Goal: Task Accomplishment & Management: Manage account settings

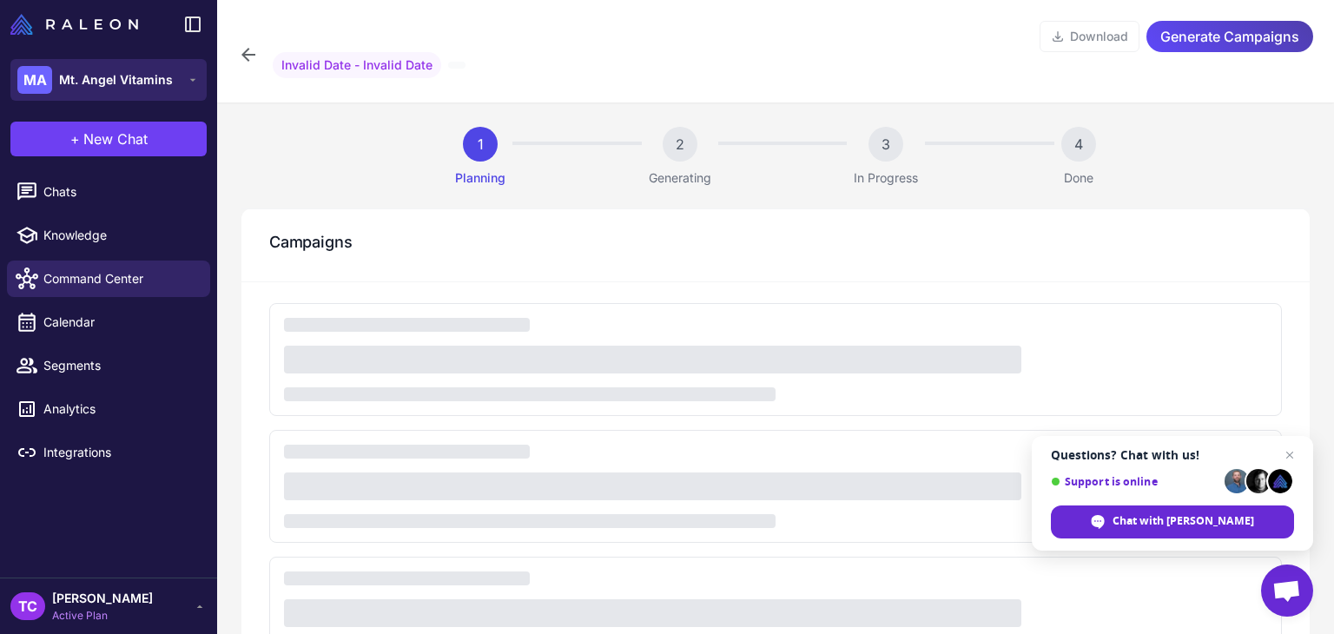
click at [173, 82] on button "MA Mt. Angel Vitamins" at bounding box center [108, 80] width 196 height 42
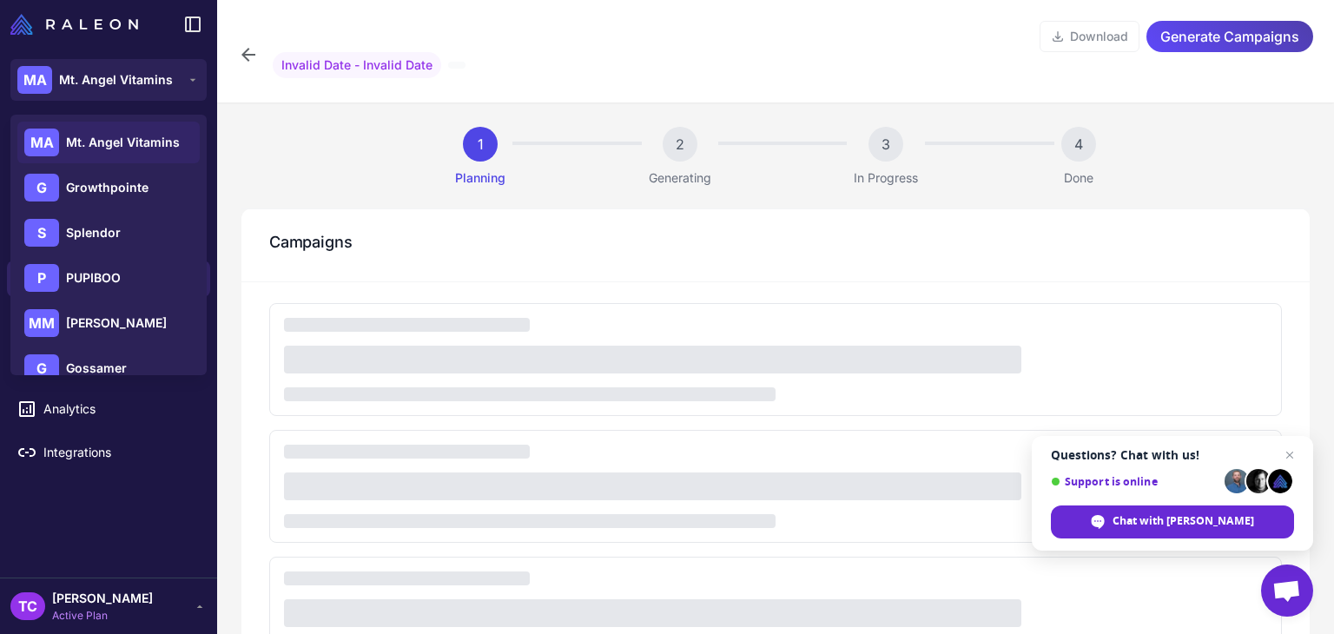
click at [228, 82] on div "Download Generate Campaigns Invalid Date - Invalid Date" at bounding box center [775, 51] width 1117 height 102
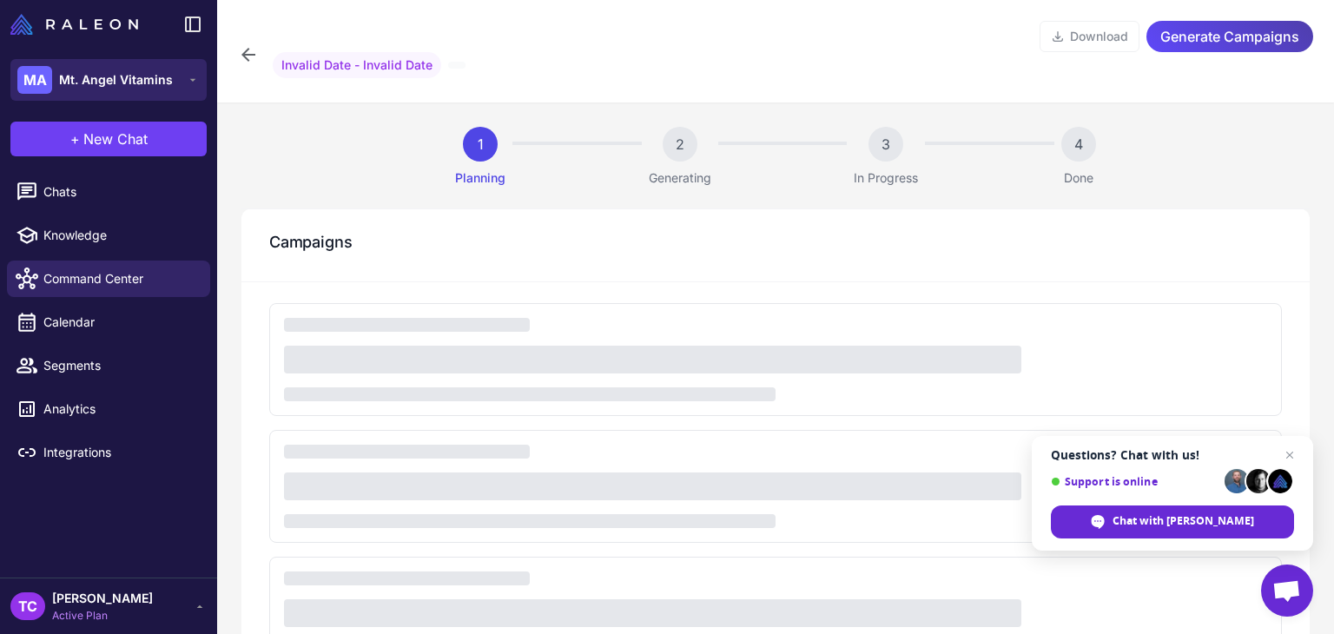
click at [191, 95] on button "MA Mt. Angel Vitamins" at bounding box center [108, 80] width 196 height 42
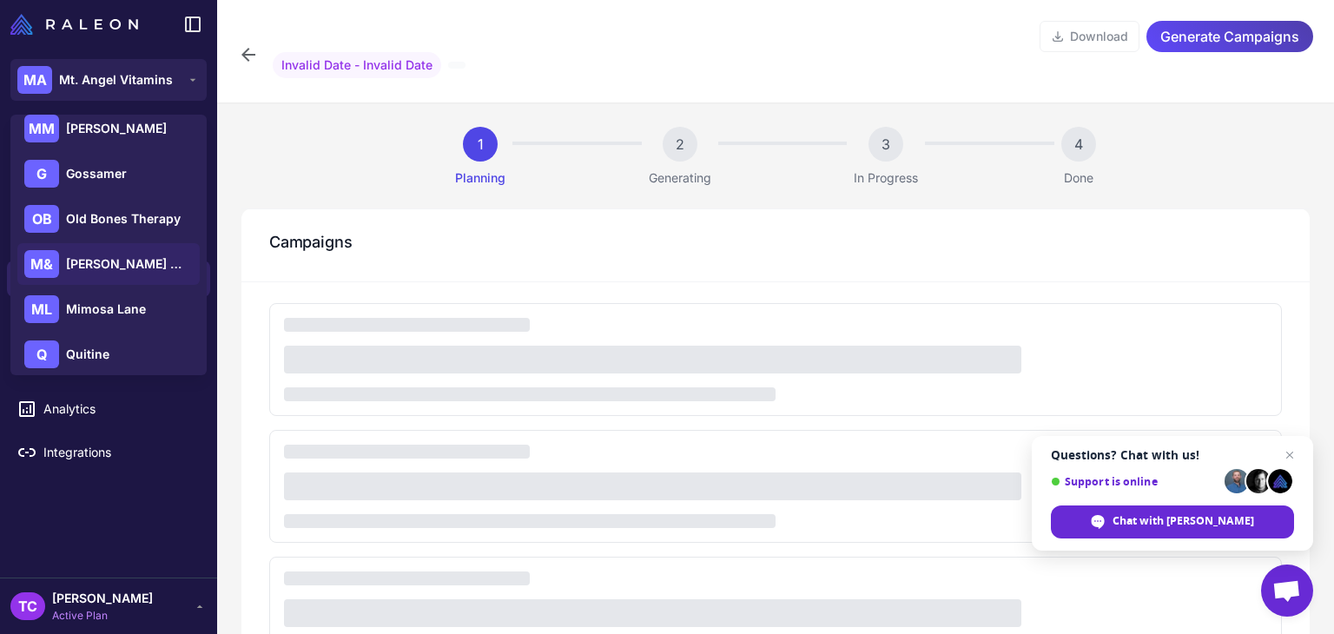
scroll to position [205, 0]
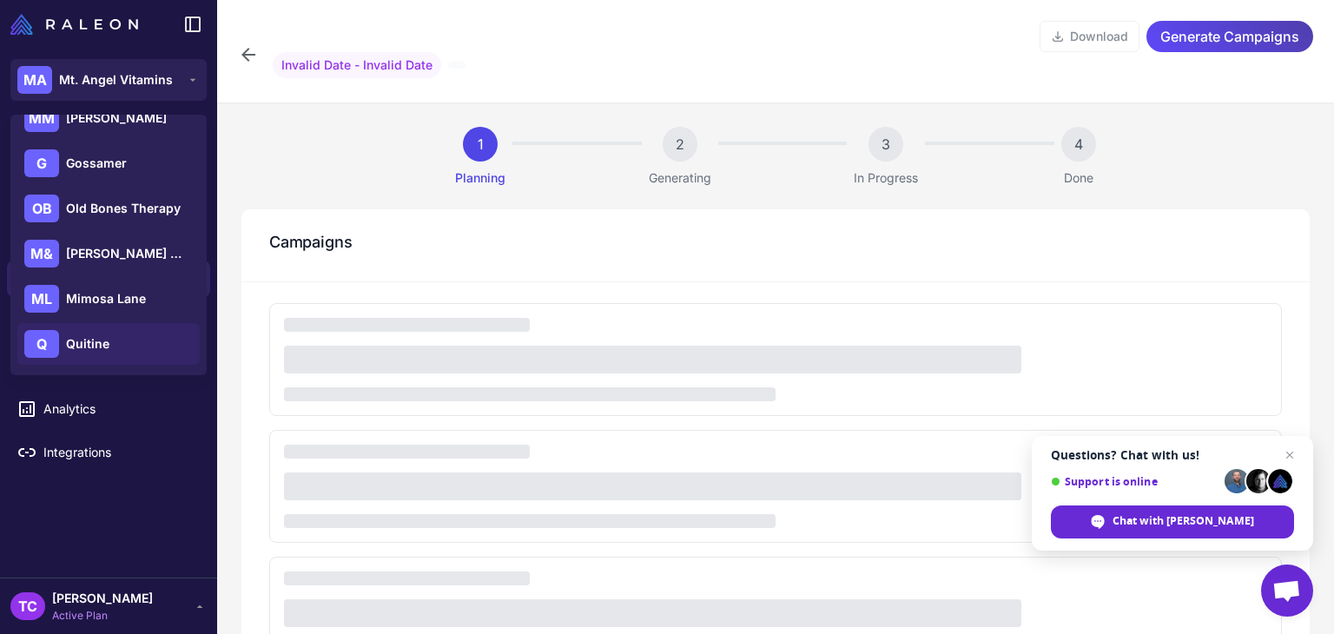
click at [52, 348] on div "Q" at bounding box center [41, 344] width 35 height 28
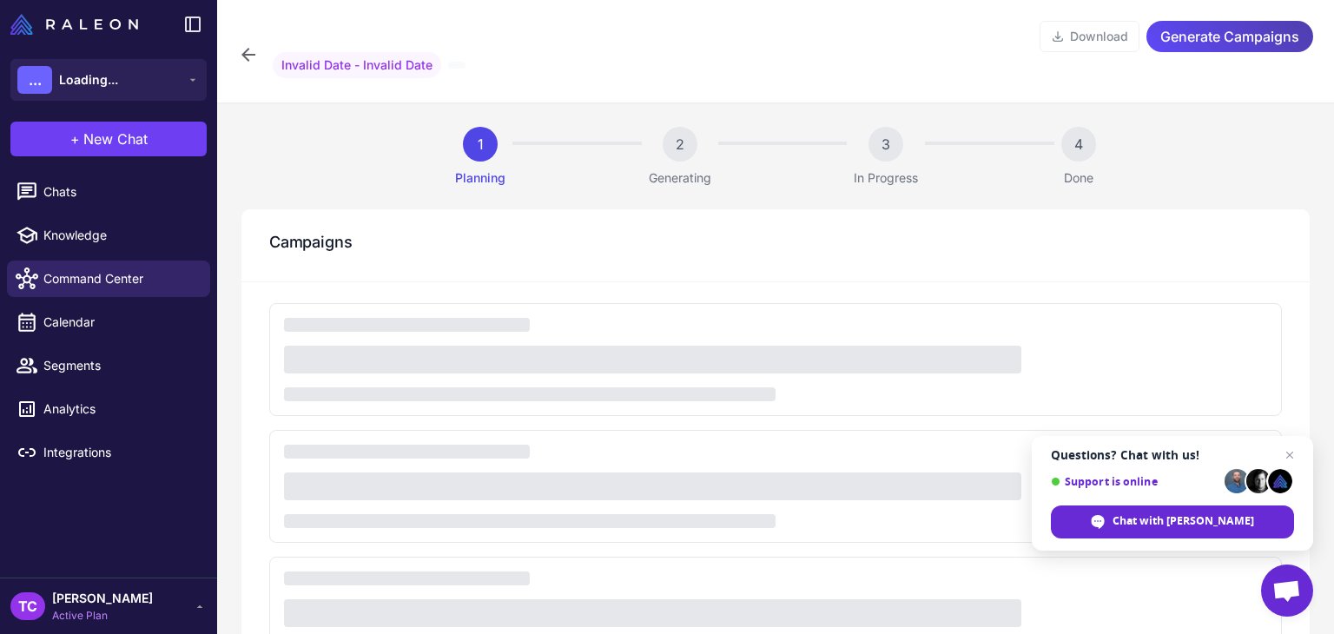
click at [241, 39] on div "Download Generate Campaigns Invalid Date - Invalid Date" at bounding box center [775, 55] width 1075 height 68
click at [253, 50] on icon at bounding box center [248, 54] width 21 height 21
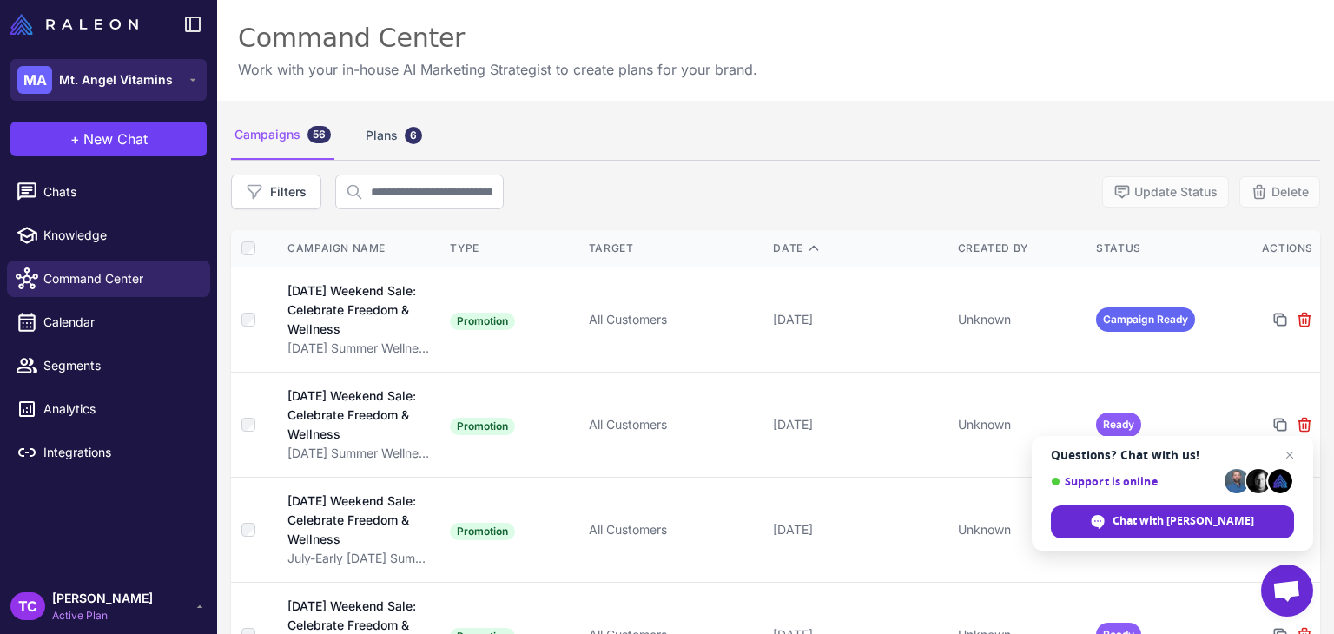
click at [175, 81] on button "MA Mt. Angel Vitamins" at bounding box center [108, 80] width 196 height 42
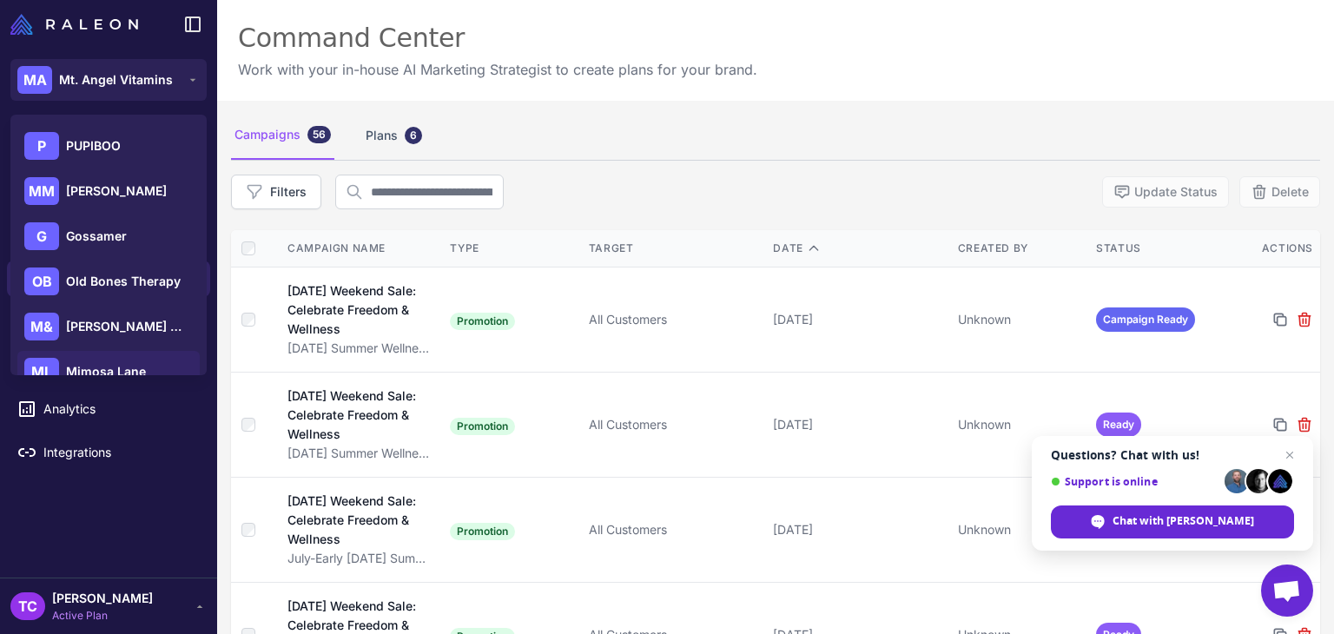
scroll to position [205, 0]
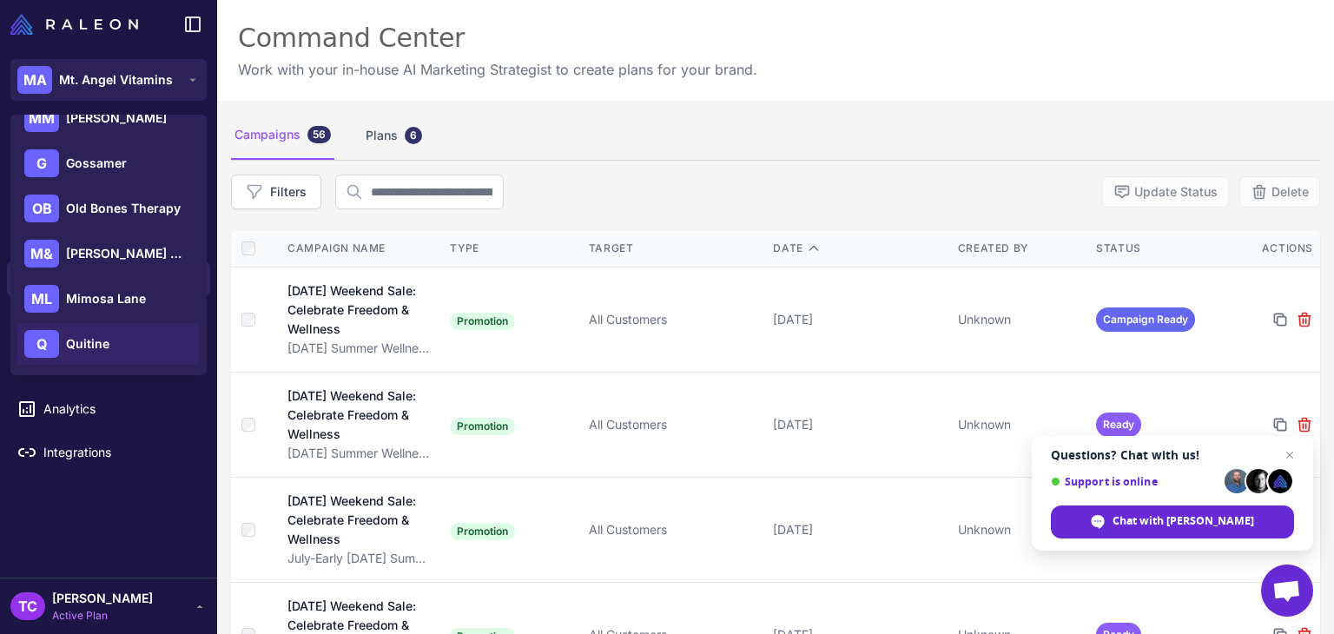
click at [89, 335] on span "Quitine" at bounding box center [87, 343] width 43 height 19
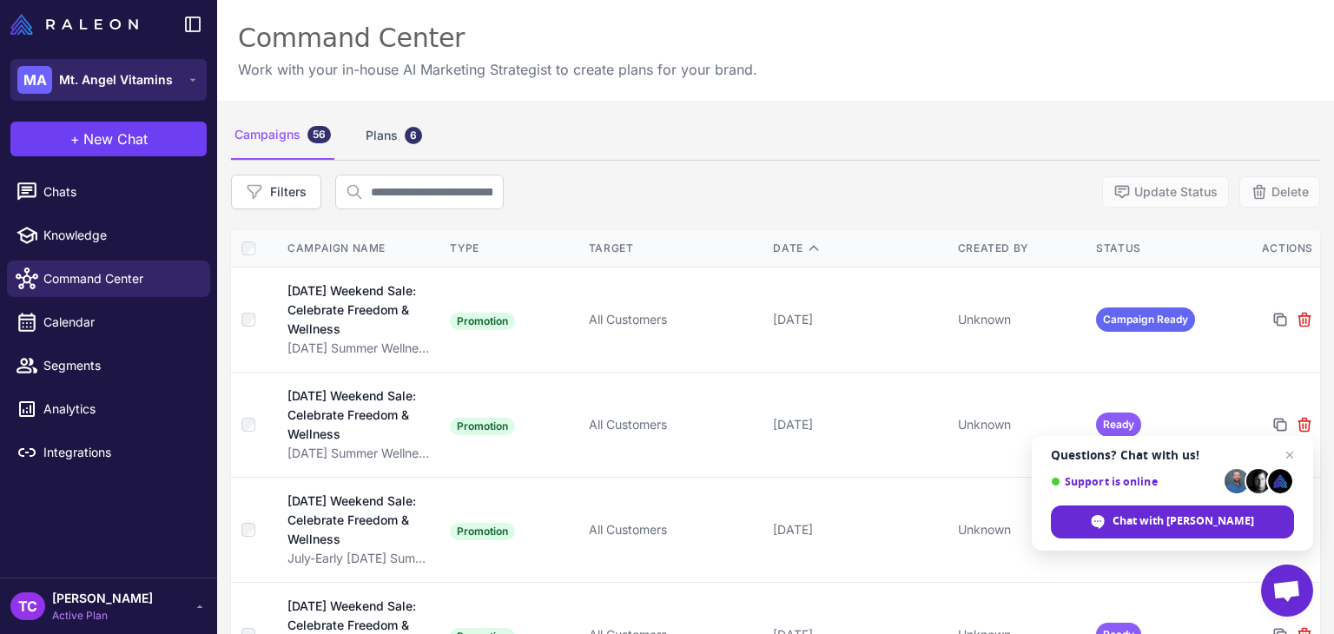
click at [182, 70] on button "MA Mt. Angel Vitamins" at bounding box center [108, 80] width 196 height 42
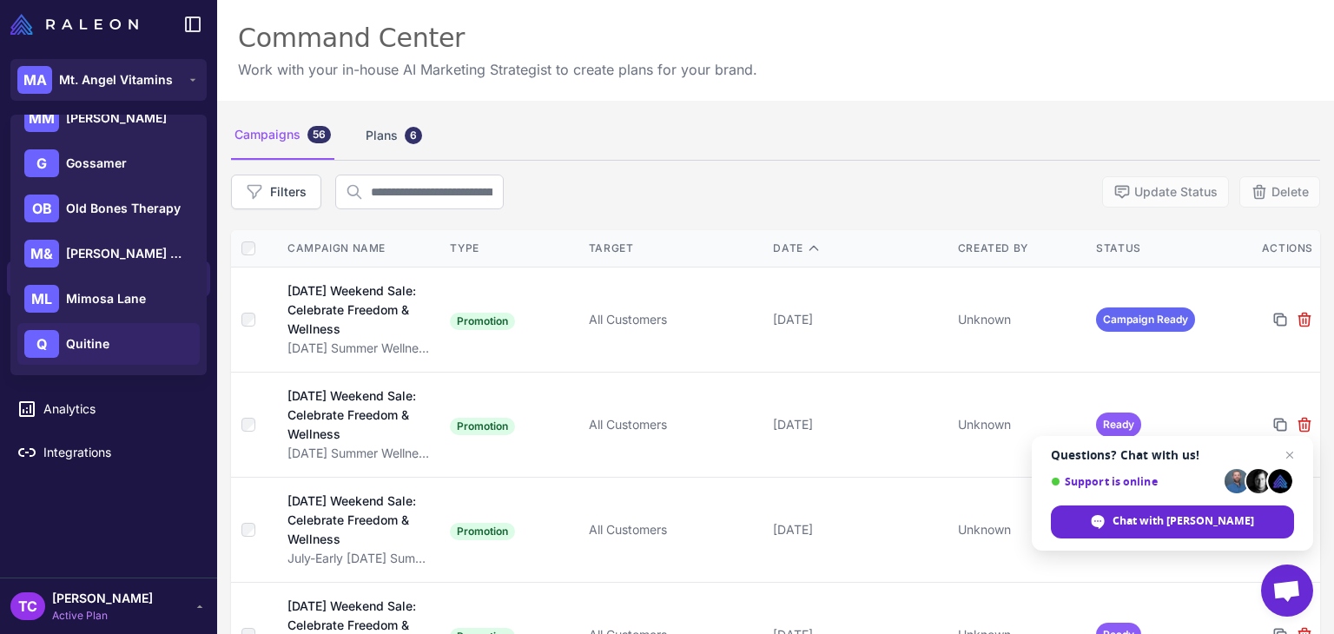
click at [54, 360] on div "Q Quitine" at bounding box center [108, 344] width 182 height 42
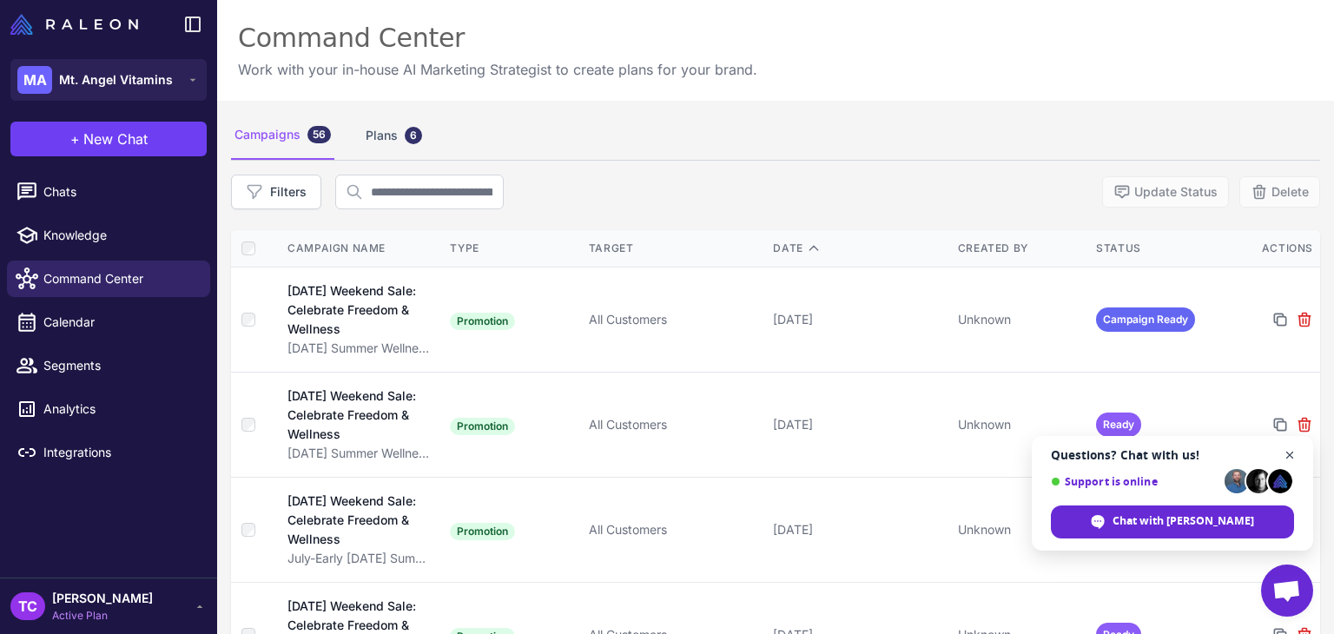
click at [1290, 450] on span "Open chat" at bounding box center [1290, 456] width 22 height 22
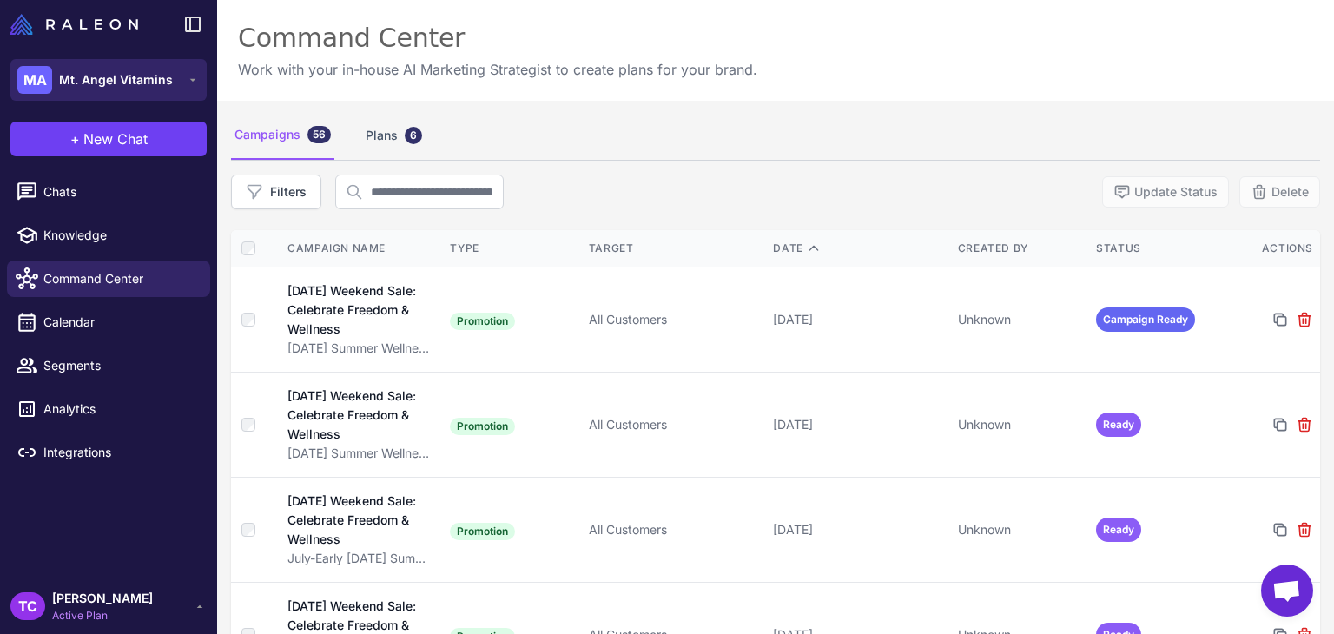
click at [176, 84] on button "MA Mt. Angel Vitamins" at bounding box center [108, 80] width 196 height 42
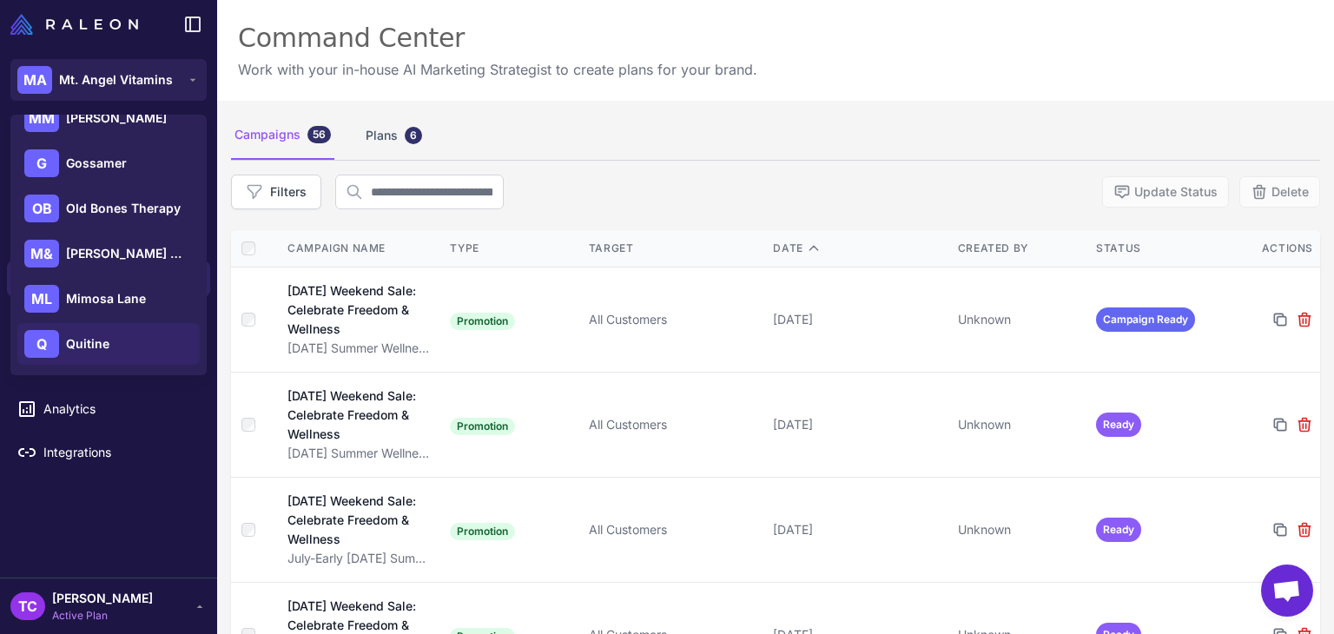
click at [97, 346] on span "Quitine" at bounding box center [87, 343] width 43 height 19
click at [97, 387] on li "Segments" at bounding box center [108, 408] width 217 height 43
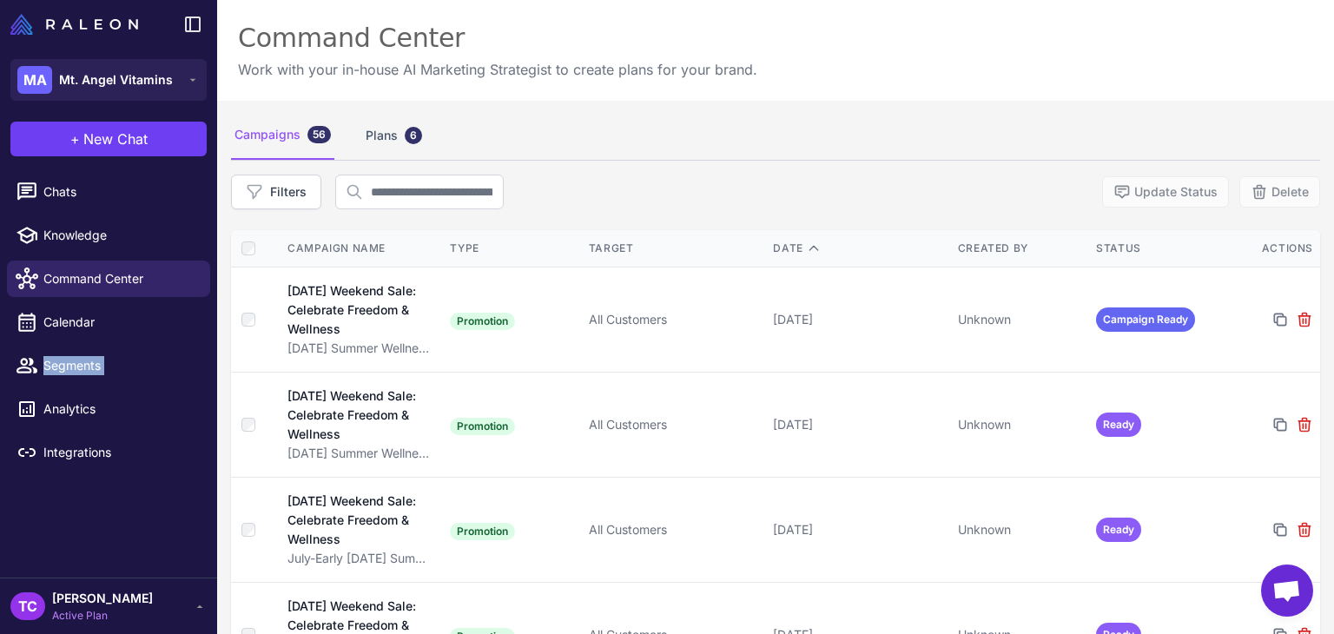
click at [97, 387] on li "Segments" at bounding box center [108, 408] width 217 height 43
click at [199, 44] on div at bounding box center [108, 24] width 217 height 49
click at [182, 77] on button "MA Mt. Angel Vitamins" at bounding box center [108, 80] width 196 height 42
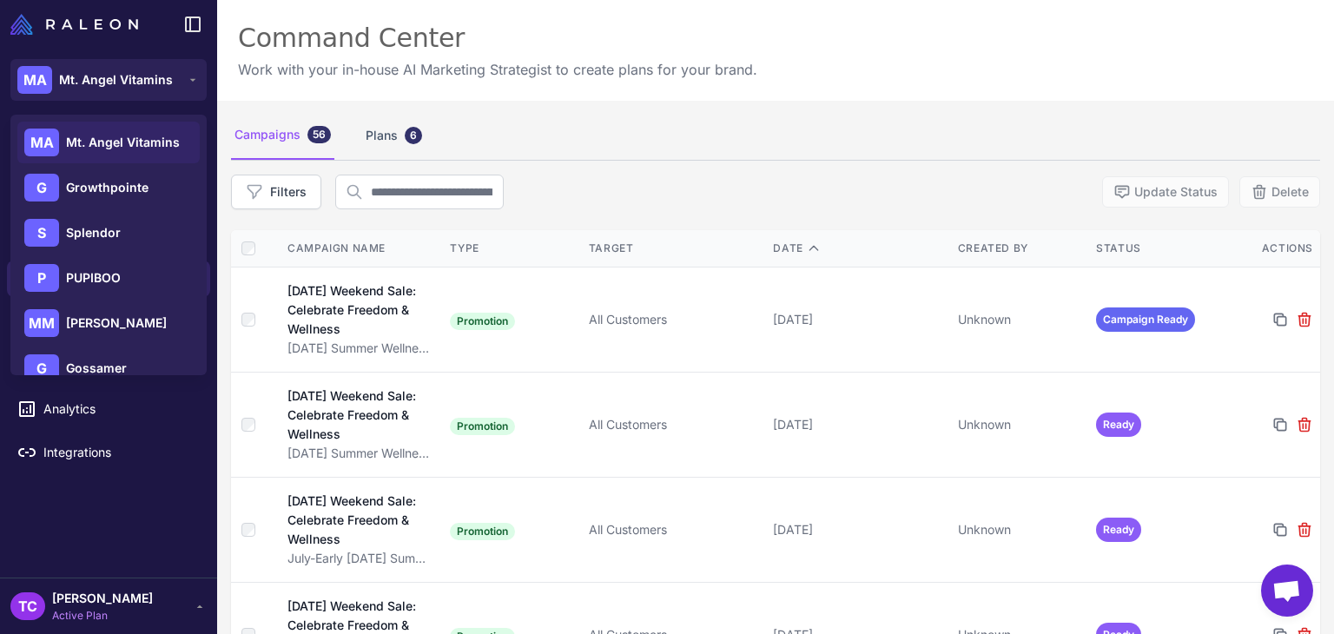
click at [100, 301] on div "MA Mt. Angel Vitamins G Growthpointe S Splendor P PUPIBOO MM Mylas Moss G Gossa…" at bounding box center [108, 348] width 196 height 466
click at [91, 347] on div "MM Mylas Moss" at bounding box center [108, 368] width 182 height 42
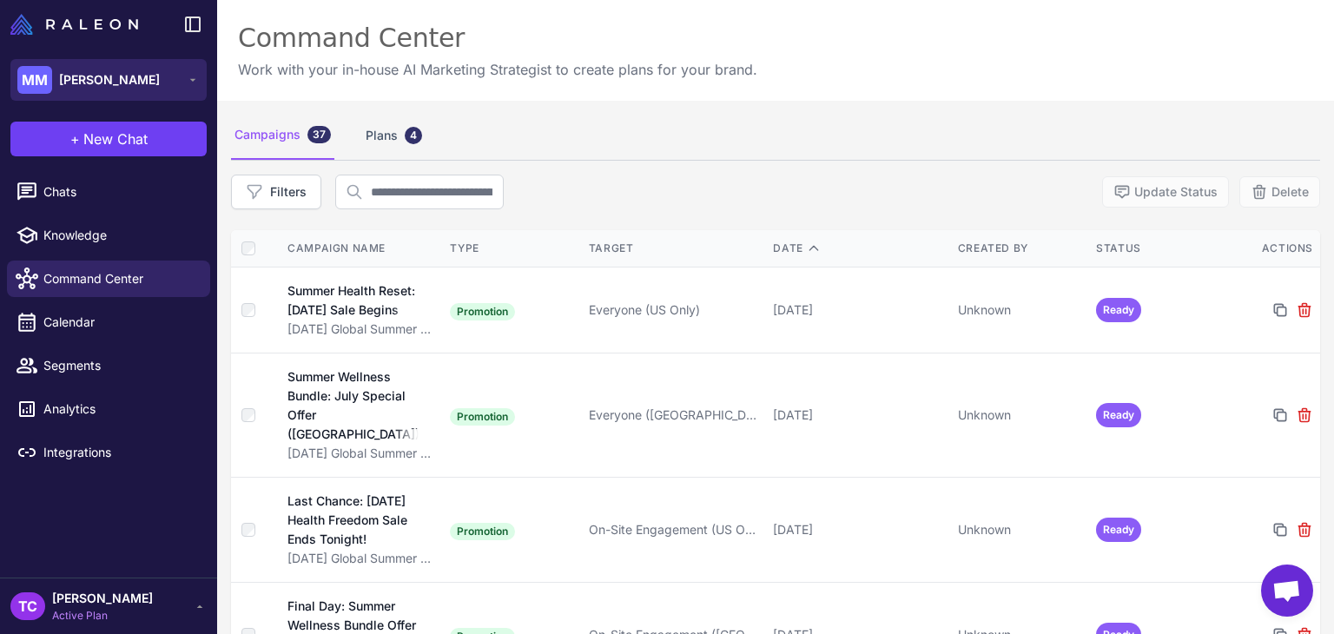
click at [158, 83] on button "MM [PERSON_NAME]" at bounding box center [108, 80] width 196 height 42
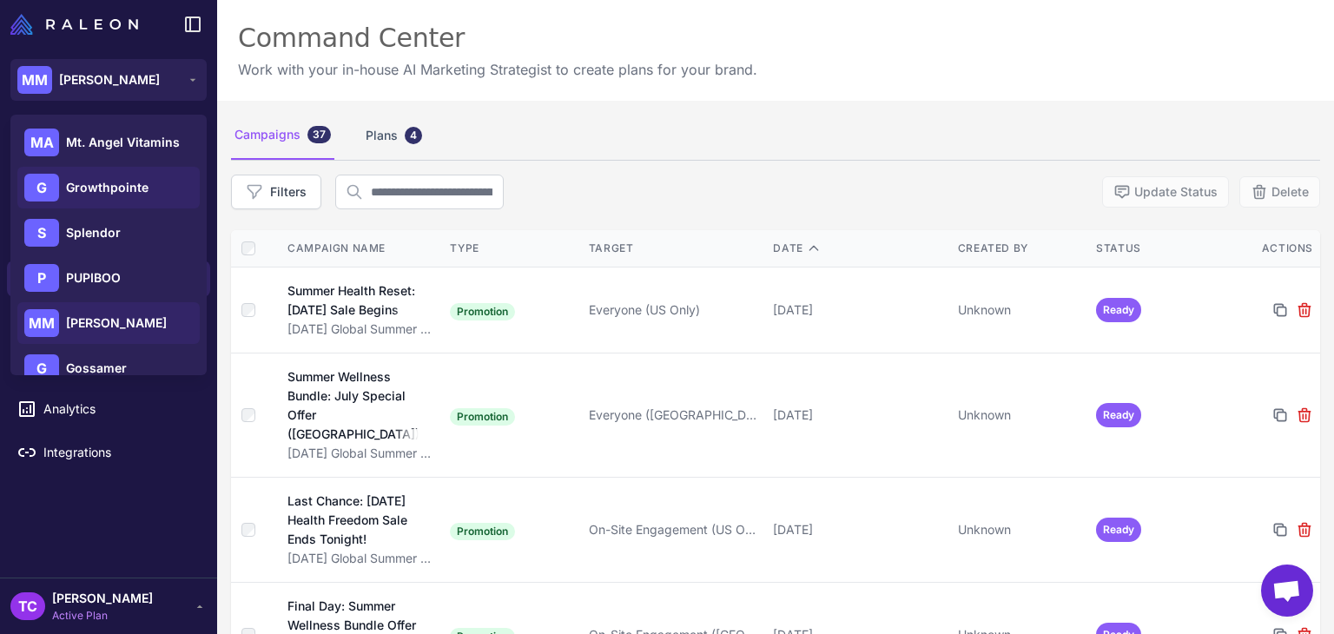
click at [138, 196] on span "Growthpointe" at bounding box center [107, 187] width 83 height 19
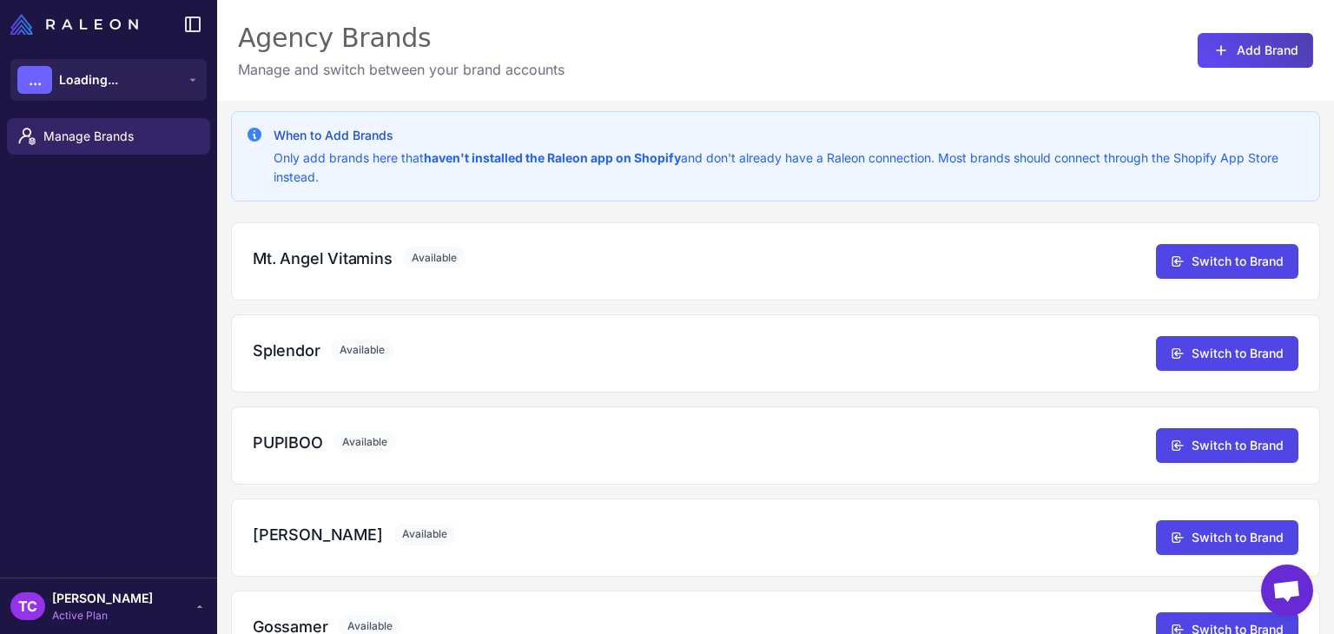
scroll to position [417, 0]
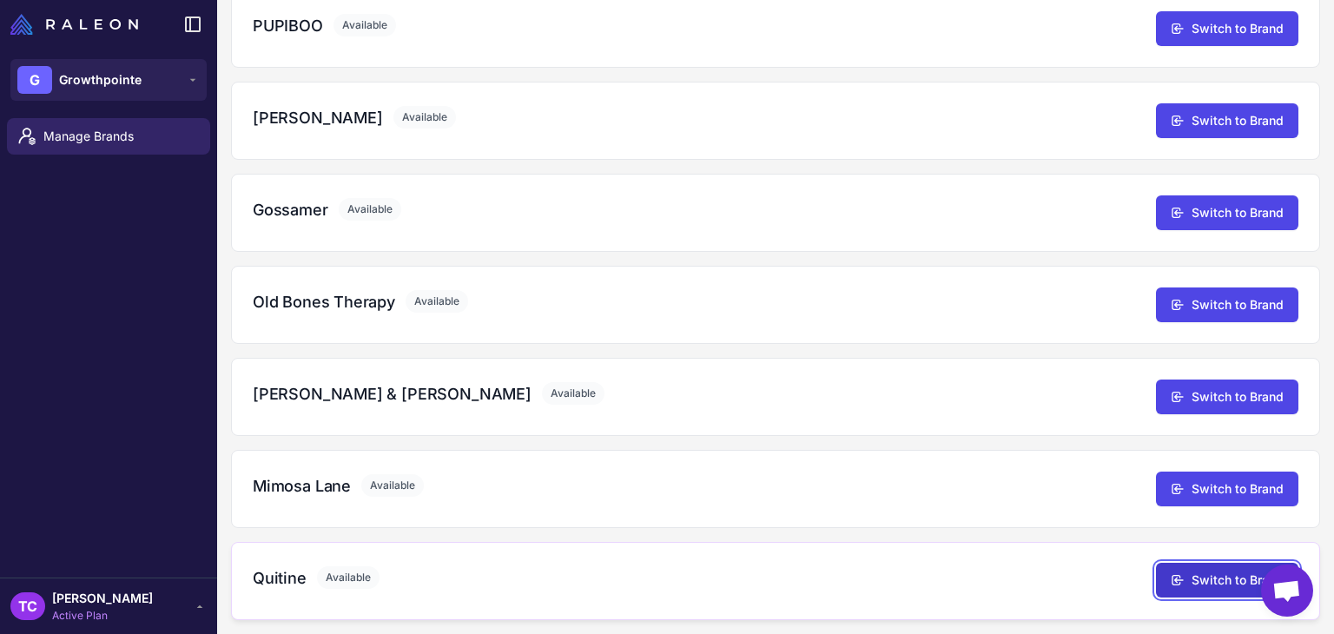
click at [1183, 569] on button "Switch to Brand" at bounding box center [1227, 580] width 142 height 35
